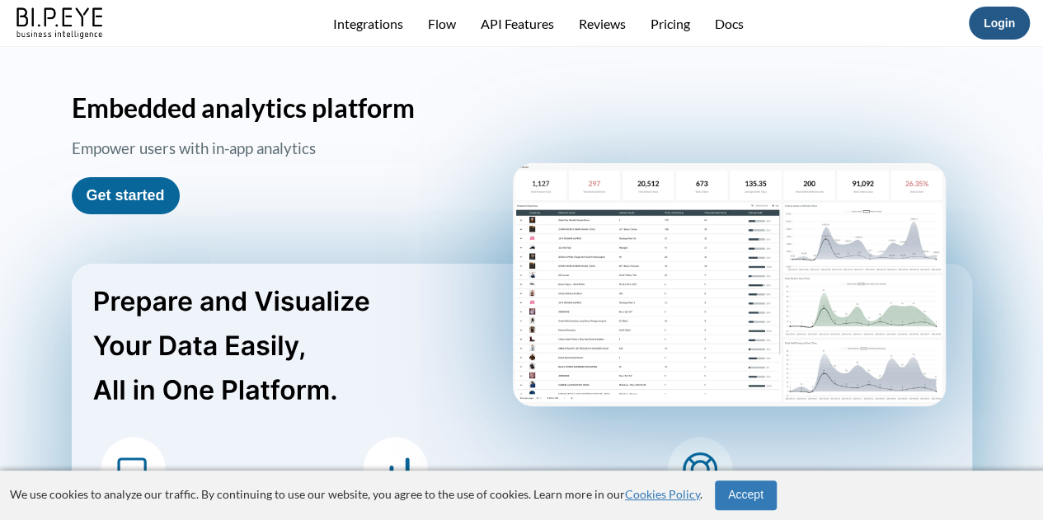
click at [1014, 24] on button "Login" at bounding box center [999, 23] width 61 height 33
click at [989, 27] on link "Login" at bounding box center [998, 22] width 31 height 13
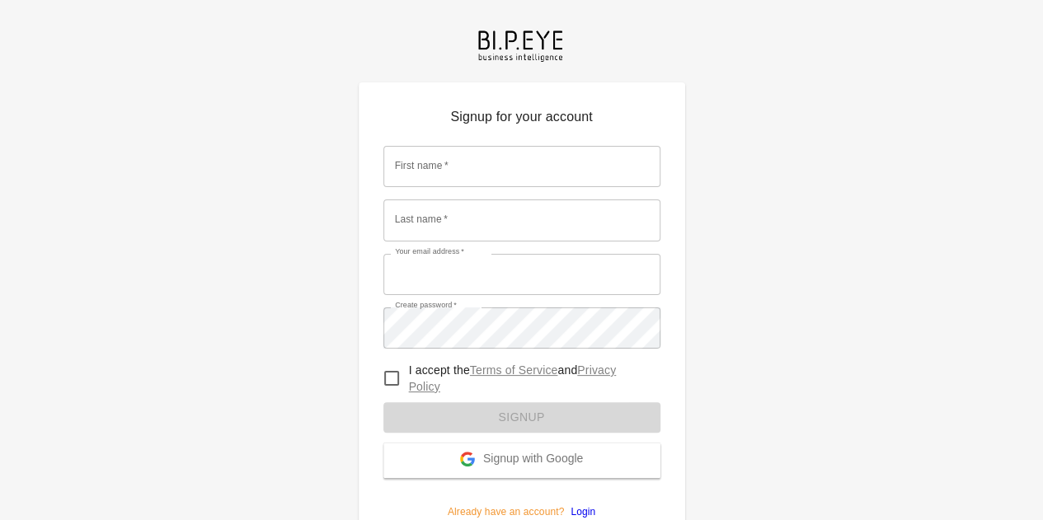
scroll to position [153, 0]
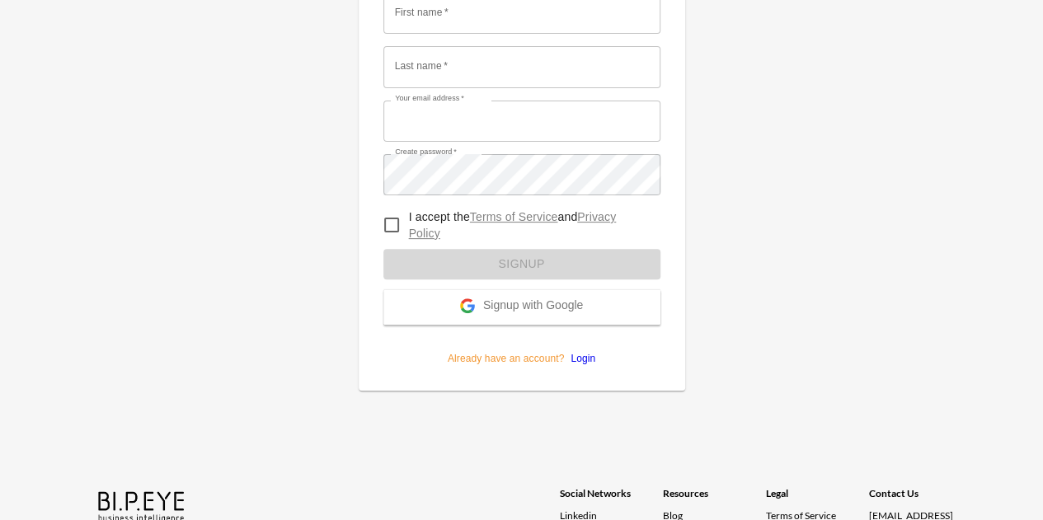
type input "[EMAIL_ADDRESS][DOMAIN_NAME]"
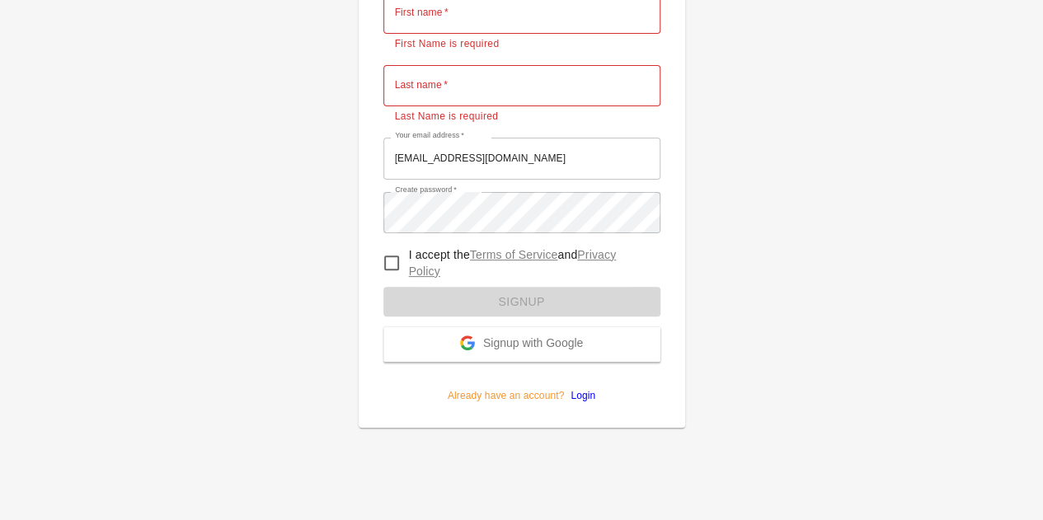
click at [579, 359] on form "First name   * First name   * First Name is required Last name   * Last name   …" at bounding box center [521, 191] width 277 height 423
click at [580, 399] on link "Login" at bounding box center [579, 396] width 31 height 12
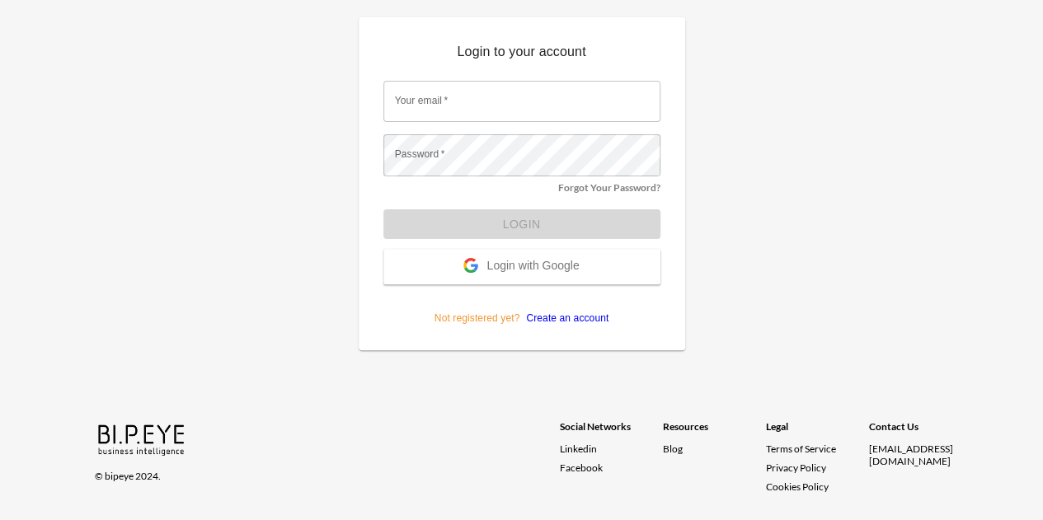
scroll to position [90, 0]
type input "[EMAIL_ADDRESS][DOMAIN_NAME]"
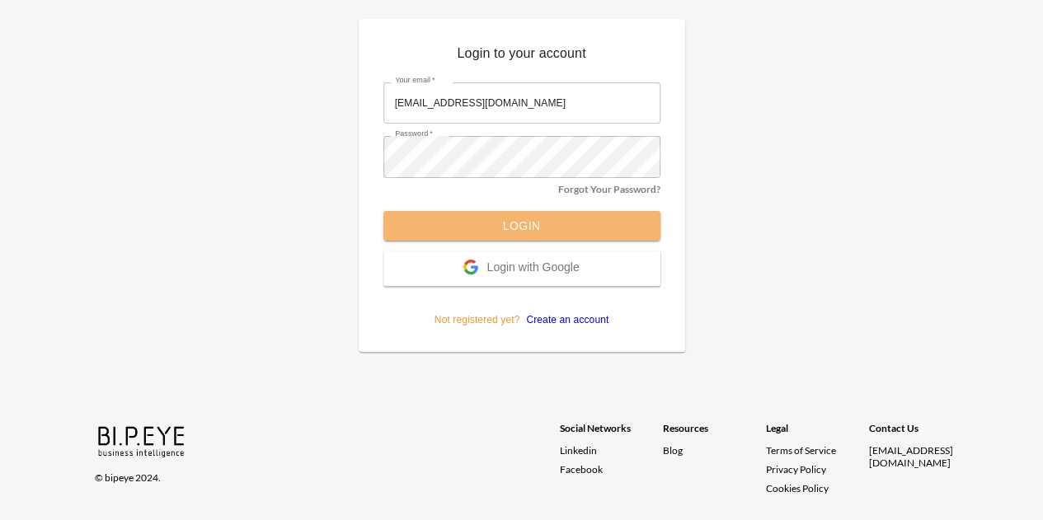
click at [526, 223] on button "Login" at bounding box center [521, 226] width 277 height 30
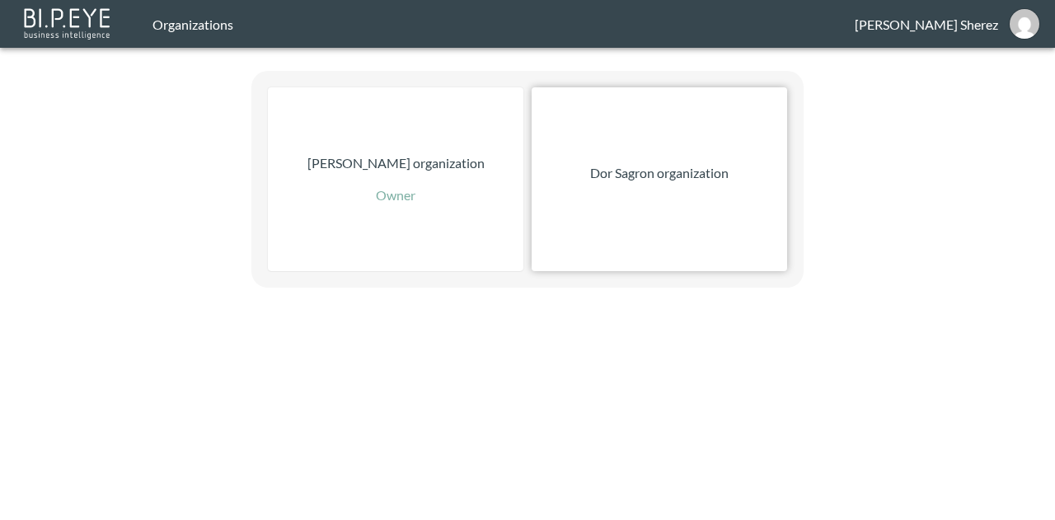
click at [674, 215] on div "Dor Sagron organization" at bounding box center [660, 179] width 256 height 184
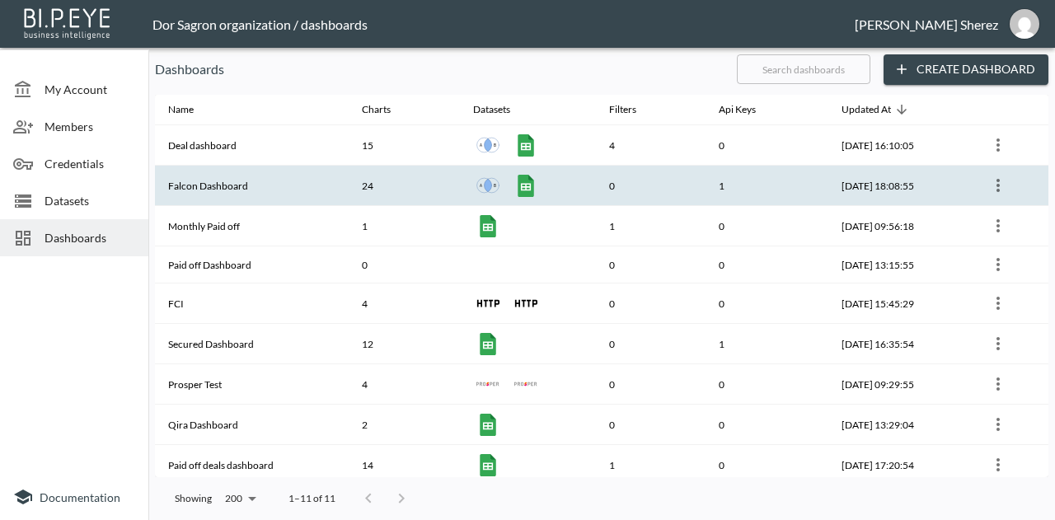
click at [209, 177] on th "Falcon Dashboard" at bounding box center [252, 186] width 194 height 40
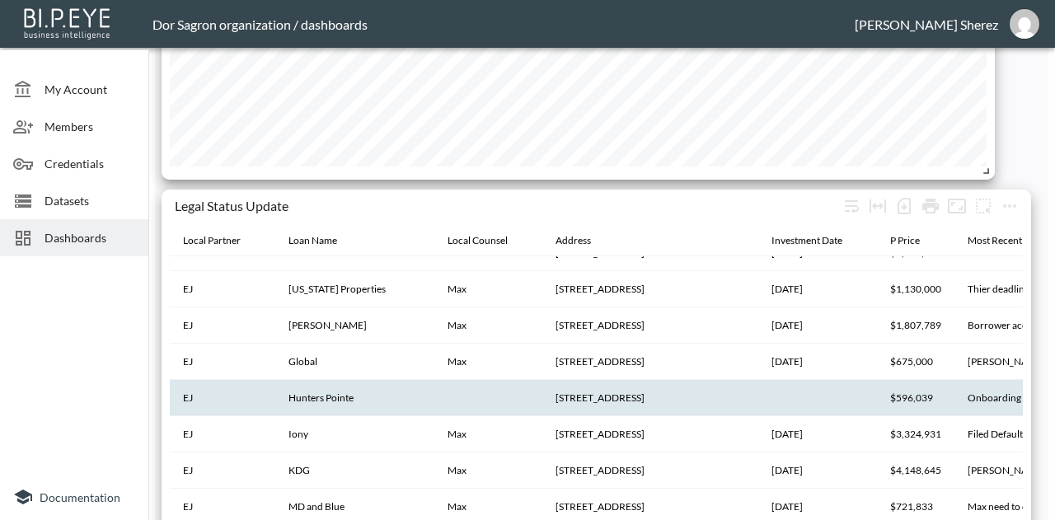
scroll to position [3439, 0]
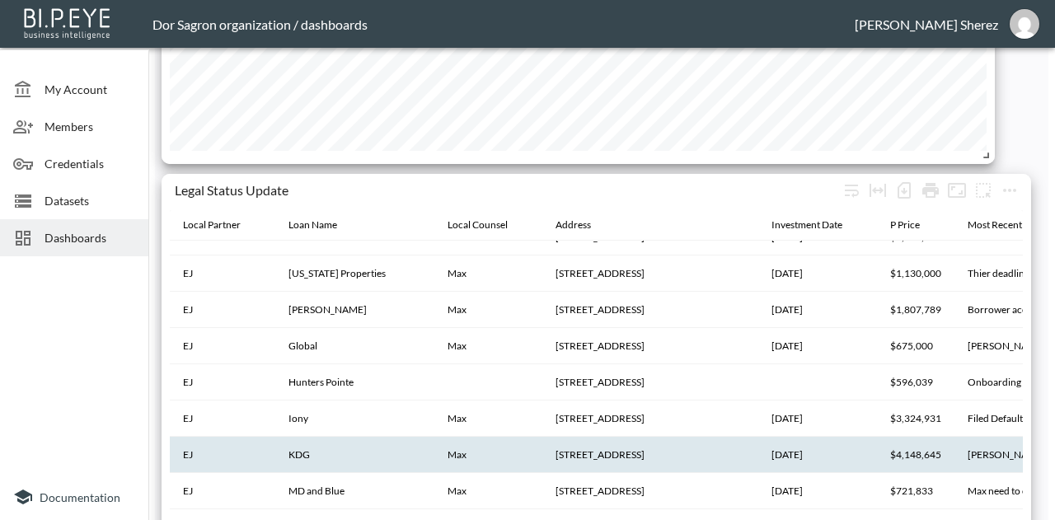
click at [583, 440] on th "14596 Belmont Trace, Wellington, FL 33414" at bounding box center [650, 455] width 216 height 36
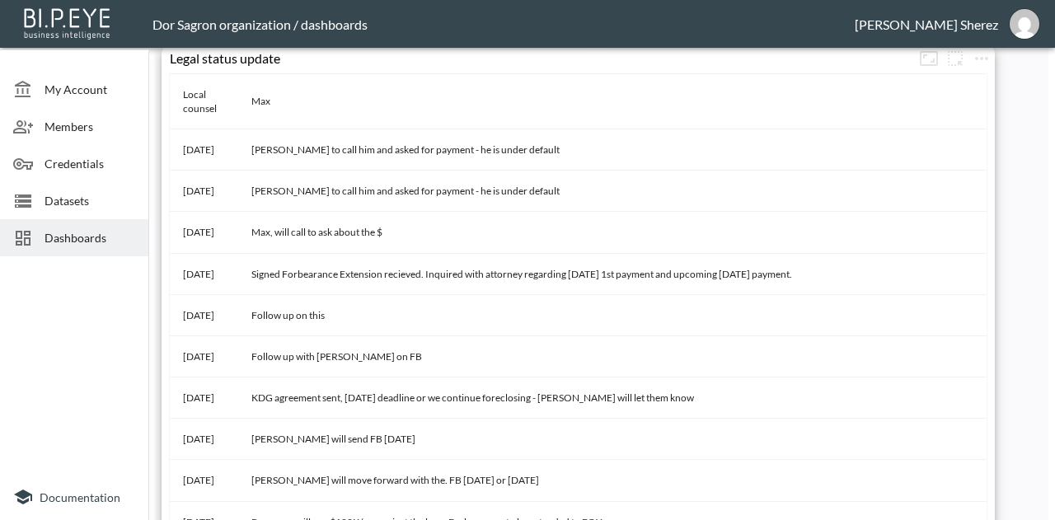
scroll to position [54, 0]
